Goal: Find specific page/section: Find specific page/section

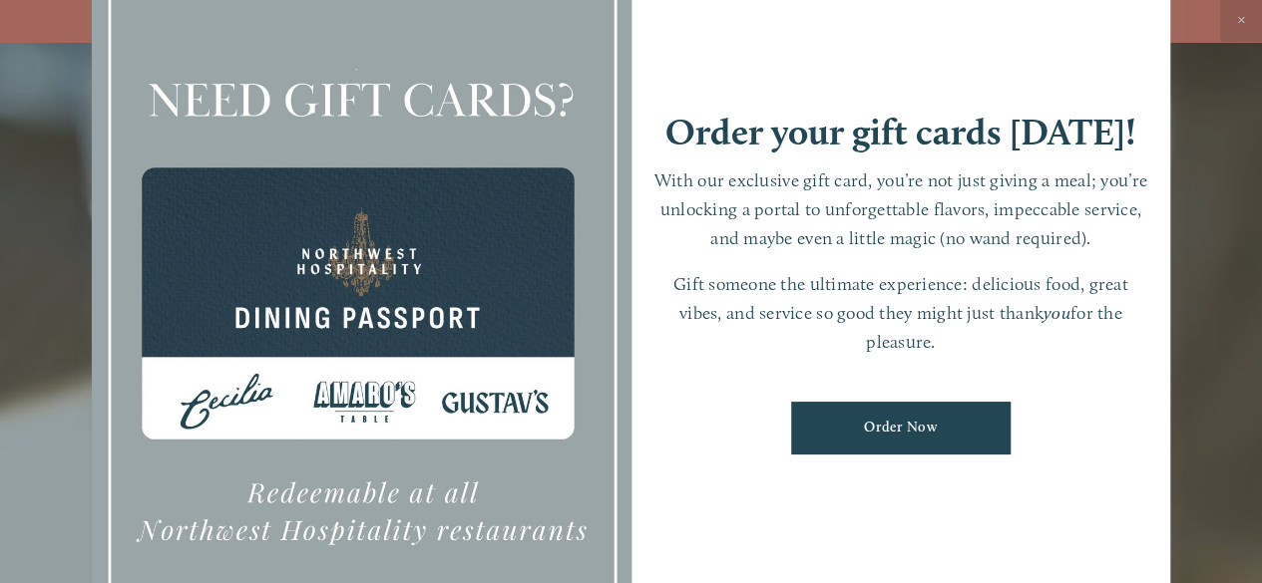
scroll to position [42, 0]
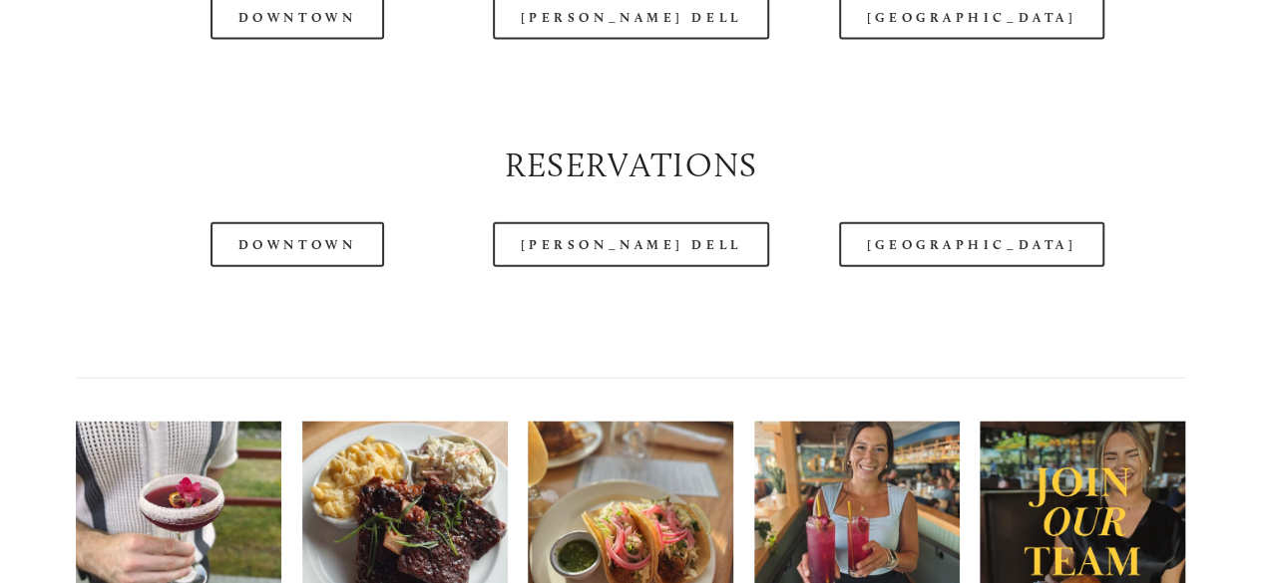
scroll to position [2305, 0]
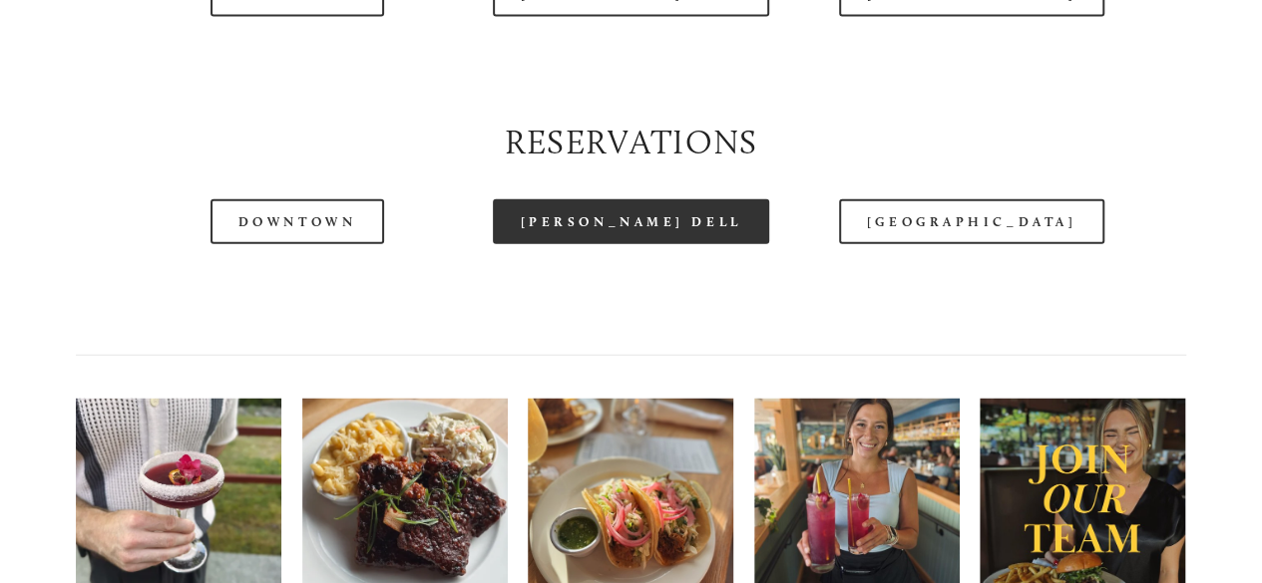
click at [653, 244] on link "[PERSON_NAME] Dell" at bounding box center [631, 221] width 277 height 45
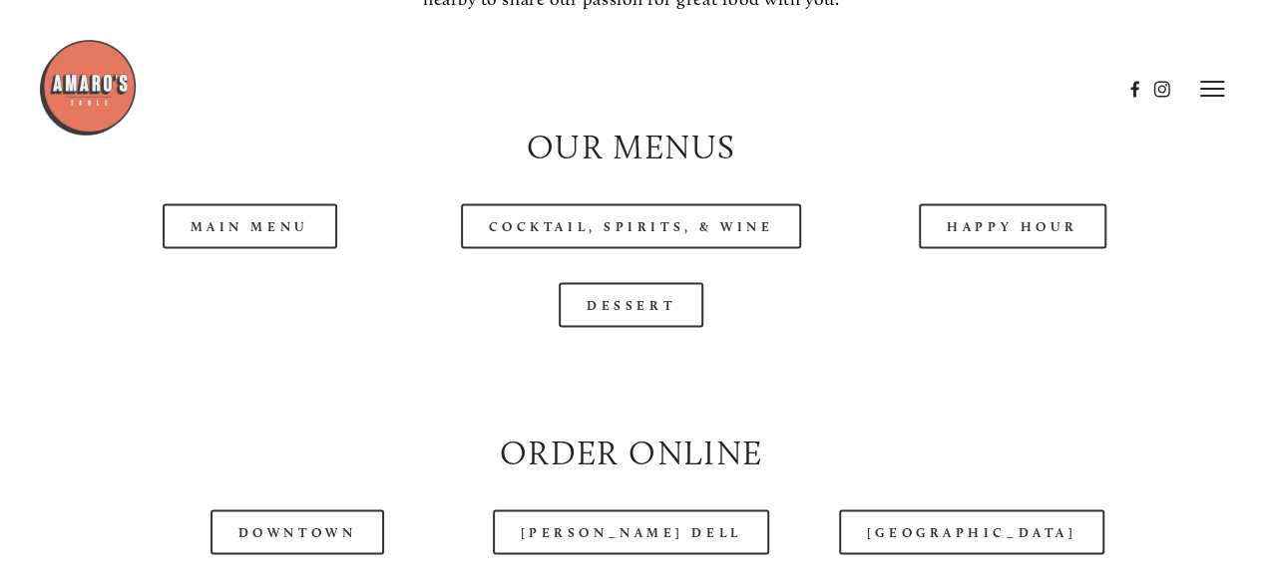
scroll to position [1759, 0]
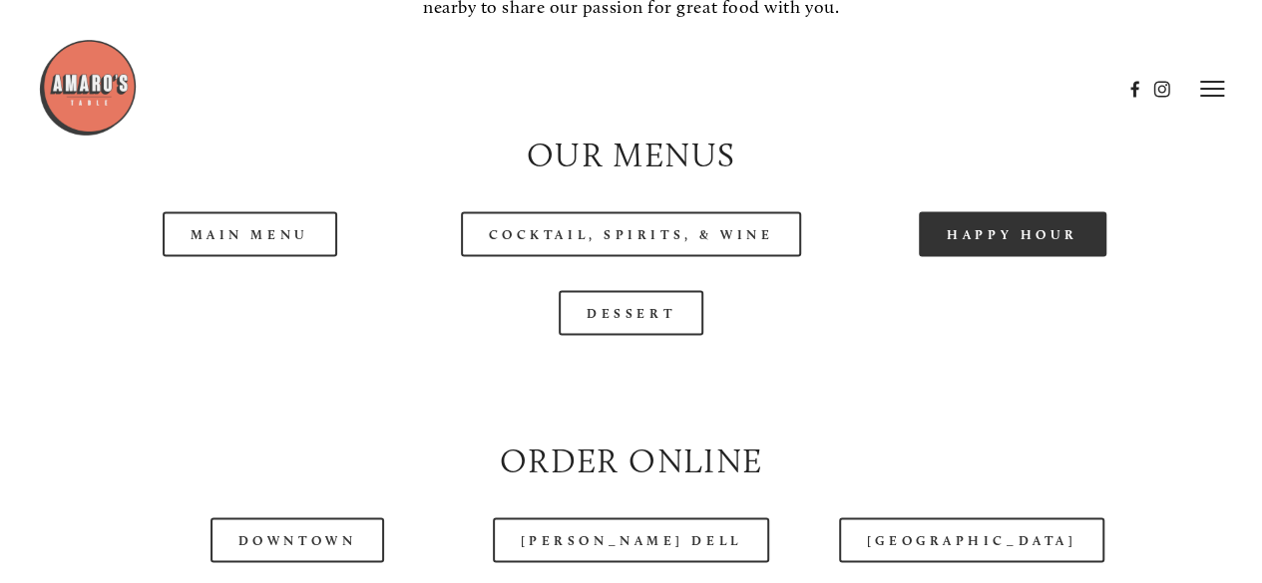
click at [973, 256] on link "Happy Hour" at bounding box center [1013, 233] width 188 height 45
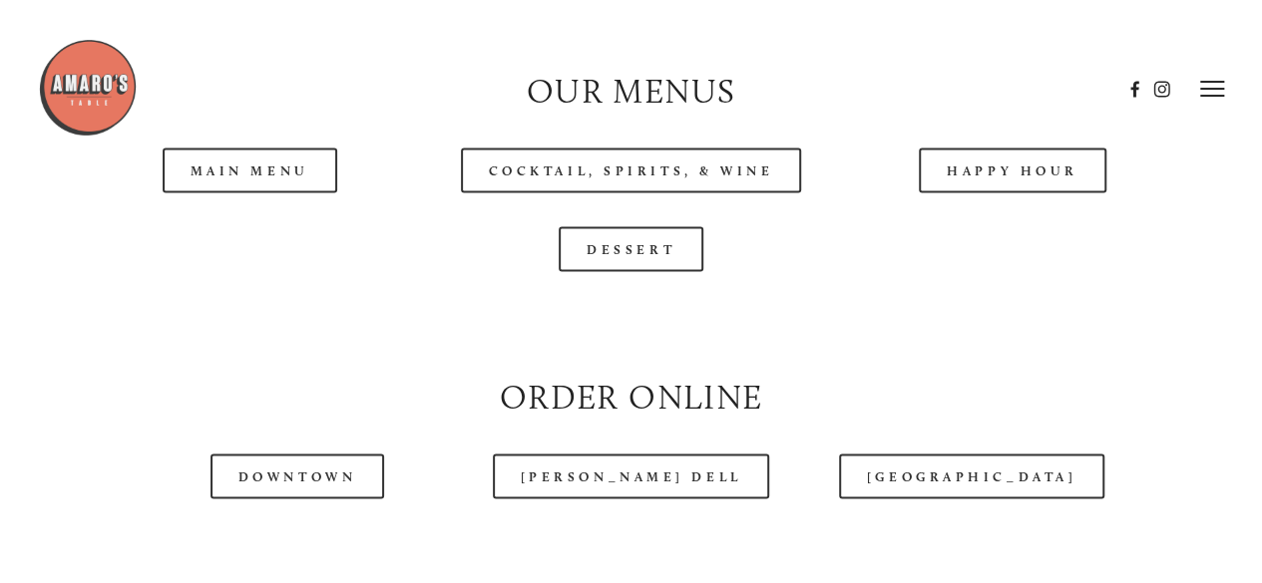
scroll to position [1765, 0]
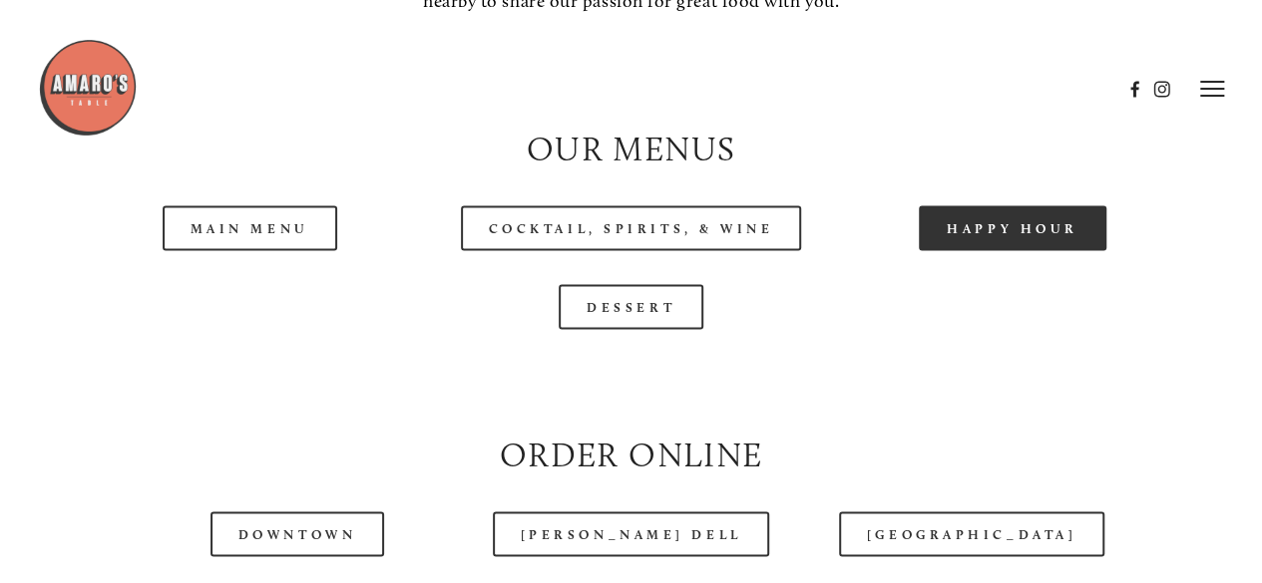
click at [1018, 250] on link "Happy Hour" at bounding box center [1013, 227] width 188 height 45
